Goal: Information Seeking & Learning: Learn about a topic

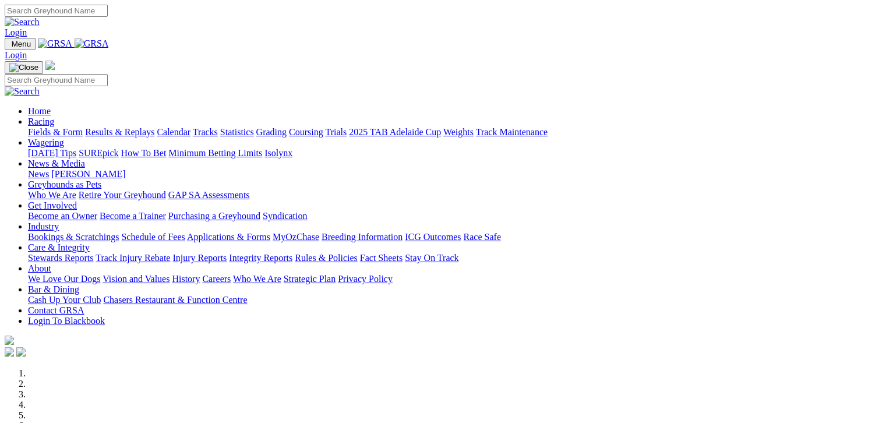
click at [61, 127] on link "Fields & Form" at bounding box center [55, 132] width 55 height 10
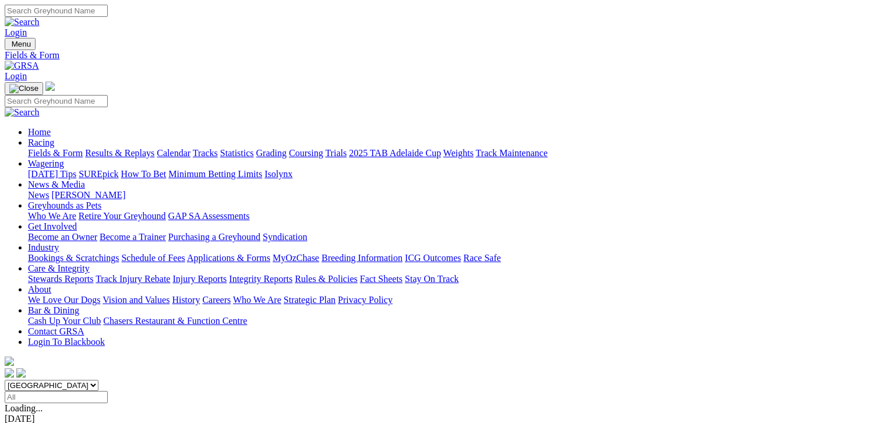
scroll to position [189, 0]
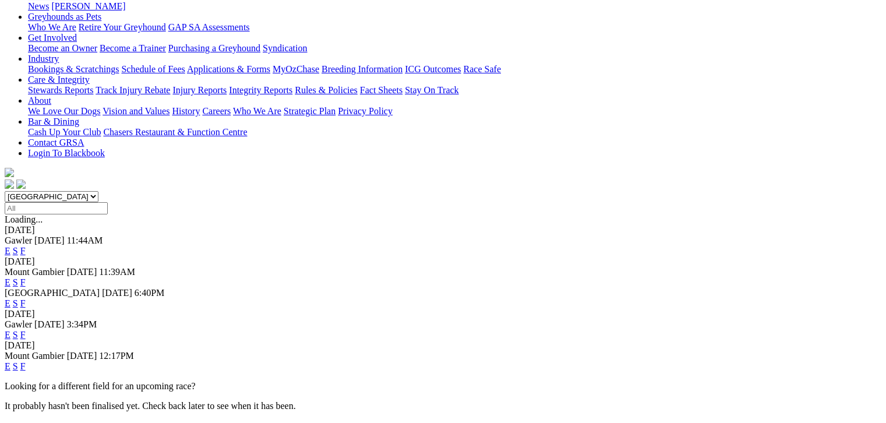
click at [26, 298] on link "F" at bounding box center [22, 303] width 5 height 10
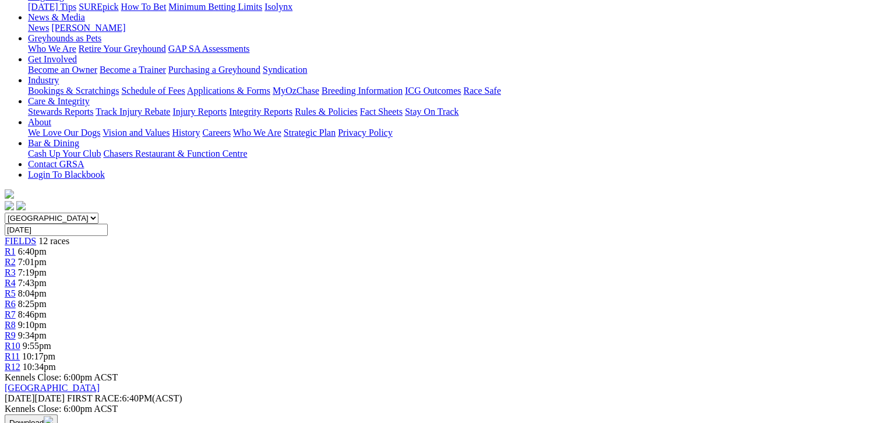
scroll to position [175, 0]
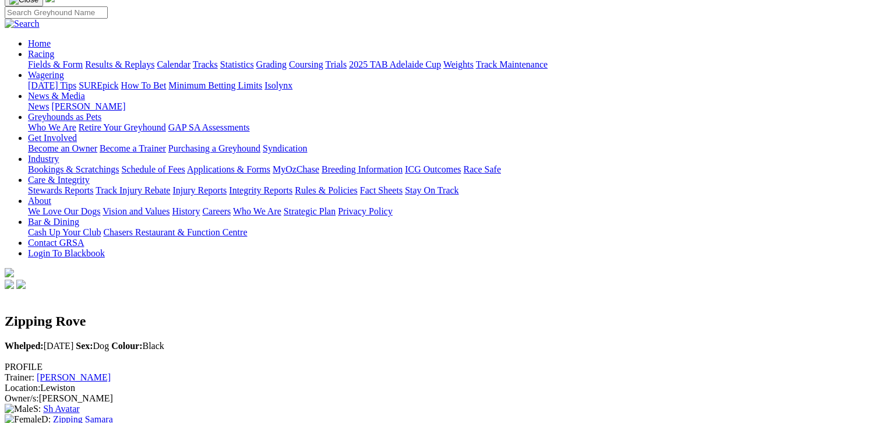
scroll to position [58, 0]
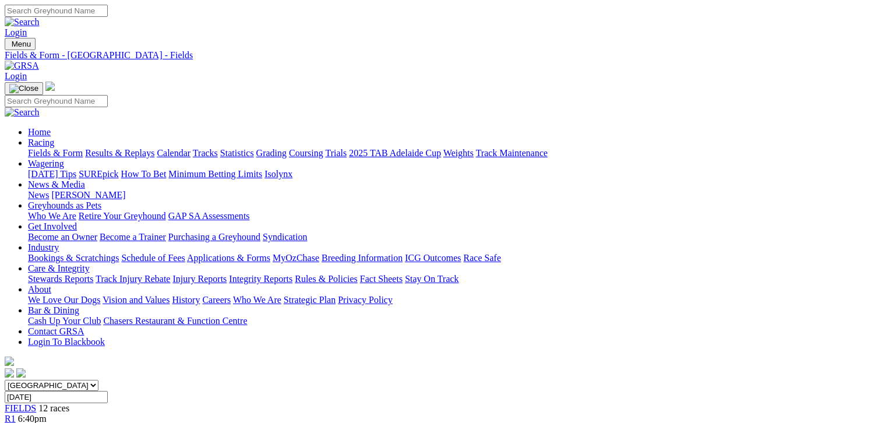
click at [33, 148] on link "Fields & Form" at bounding box center [55, 153] width 55 height 10
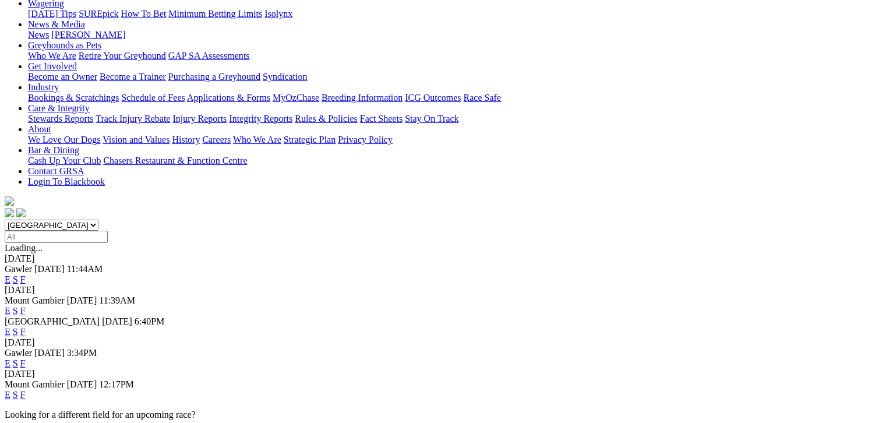
click at [26, 306] on link "F" at bounding box center [22, 311] width 5 height 10
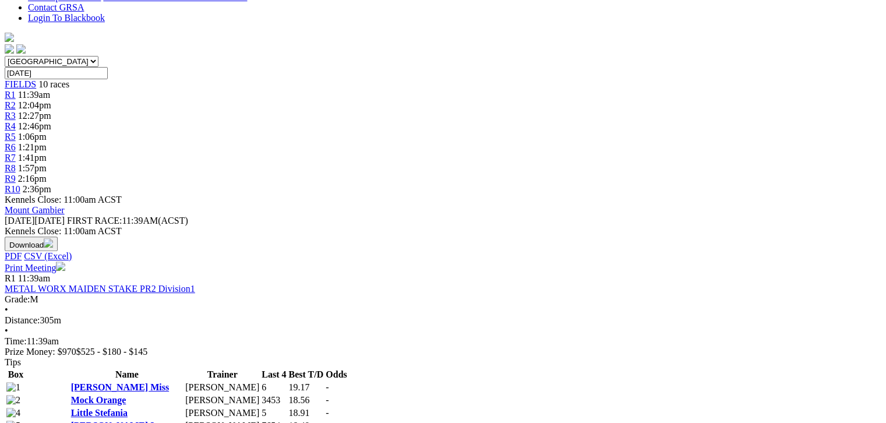
scroll to position [175, 0]
